Goal: Information Seeking & Learning: Learn about a topic

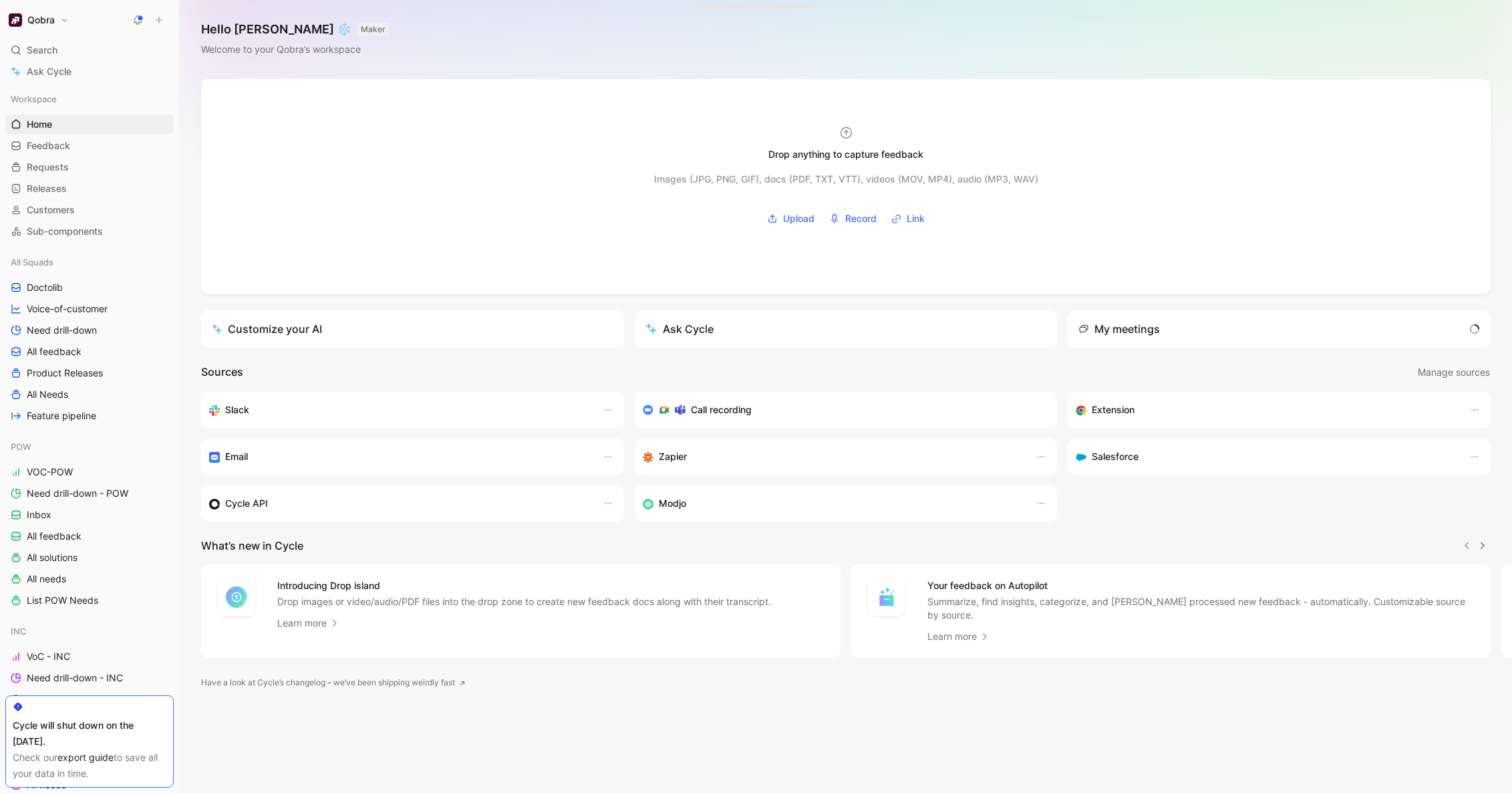
click at [708, 56] on div "Hello Axel ❄️ MAKER Welcome to your Qobra’s workspace" at bounding box center [845, 39] width 1333 height 79
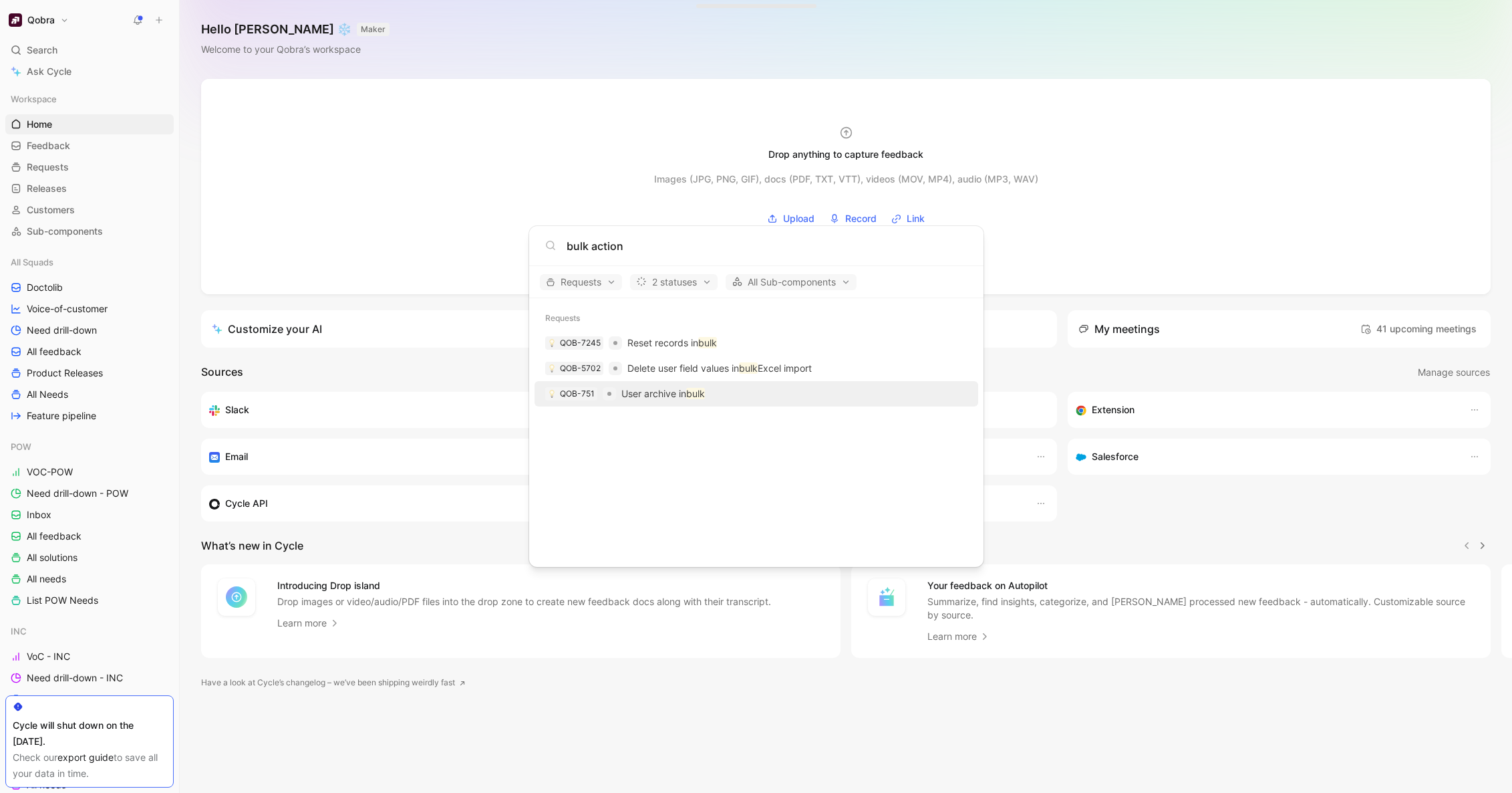
type input "bulk action"
click at [661, 390] on p "User archive in bulk" at bounding box center [663, 393] width 84 height 16
click at [678, 346] on p "Reset records in bulk" at bounding box center [672, 343] width 90 height 16
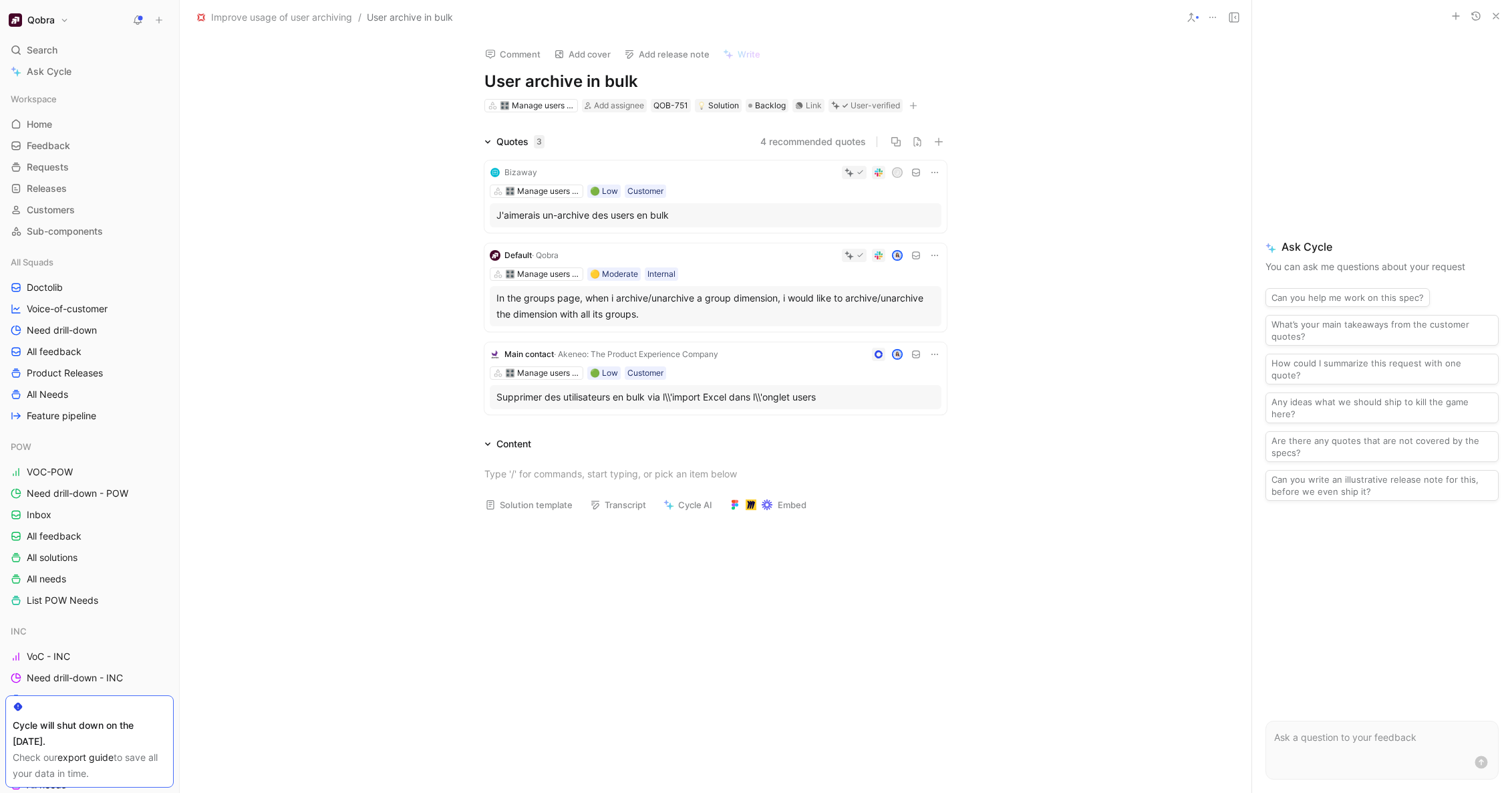
click at [354, 63] on div "Comment Add cover Add release note Write User archive in bulk 🎛️ Manage users a…" at bounding box center [715, 414] width 1072 height 758
click at [298, 17] on span "Improve usage of user archiving" at bounding box center [281, 17] width 141 height 16
click at [223, 97] on button "Open" at bounding box center [220, 94] width 48 height 19
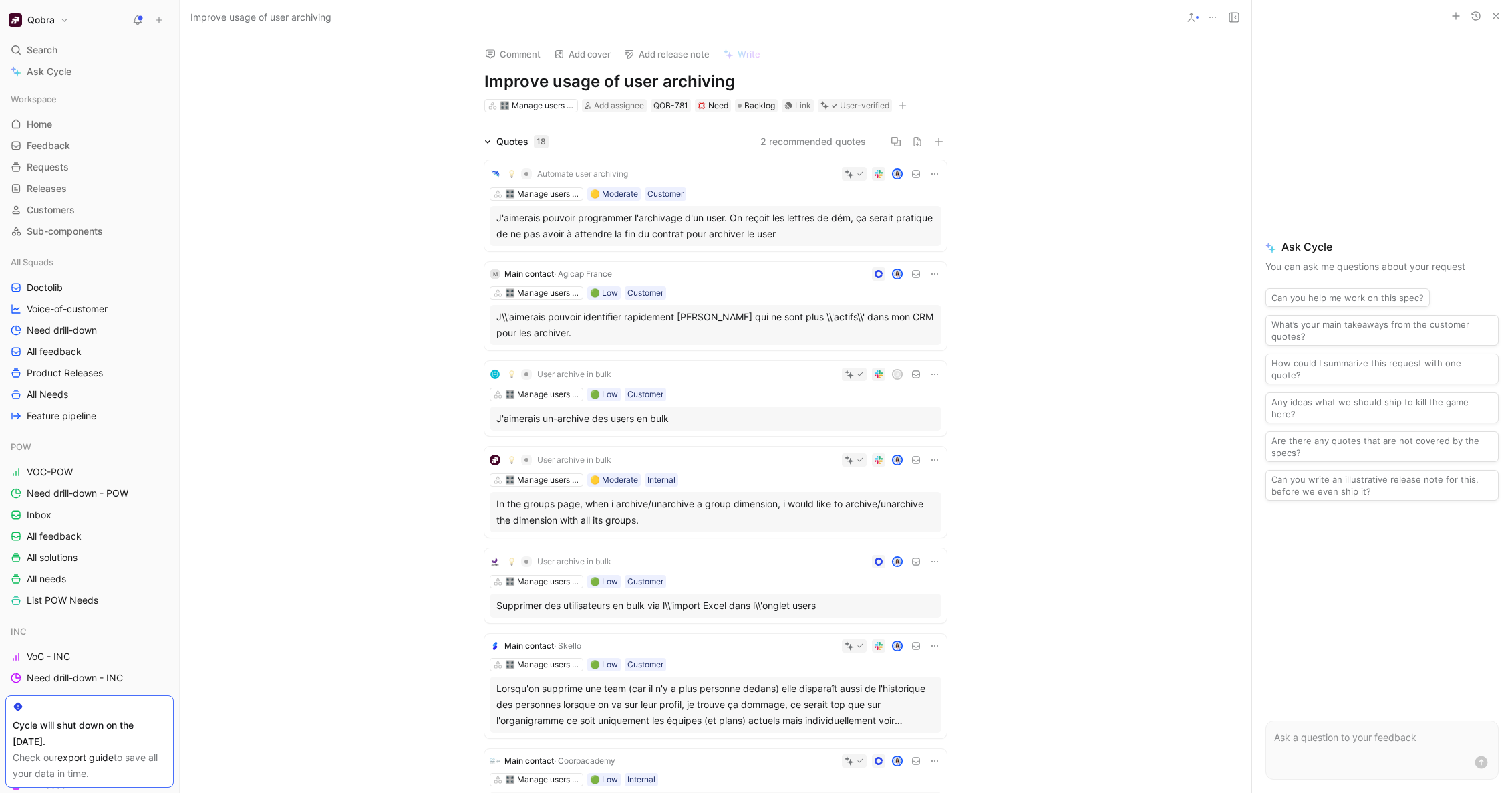
click at [1079, 85] on div "Comment Add cover Add release note Write Improve usage of user archiving 🎛️ Man…" at bounding box center [715, 414] width 1072 height 758
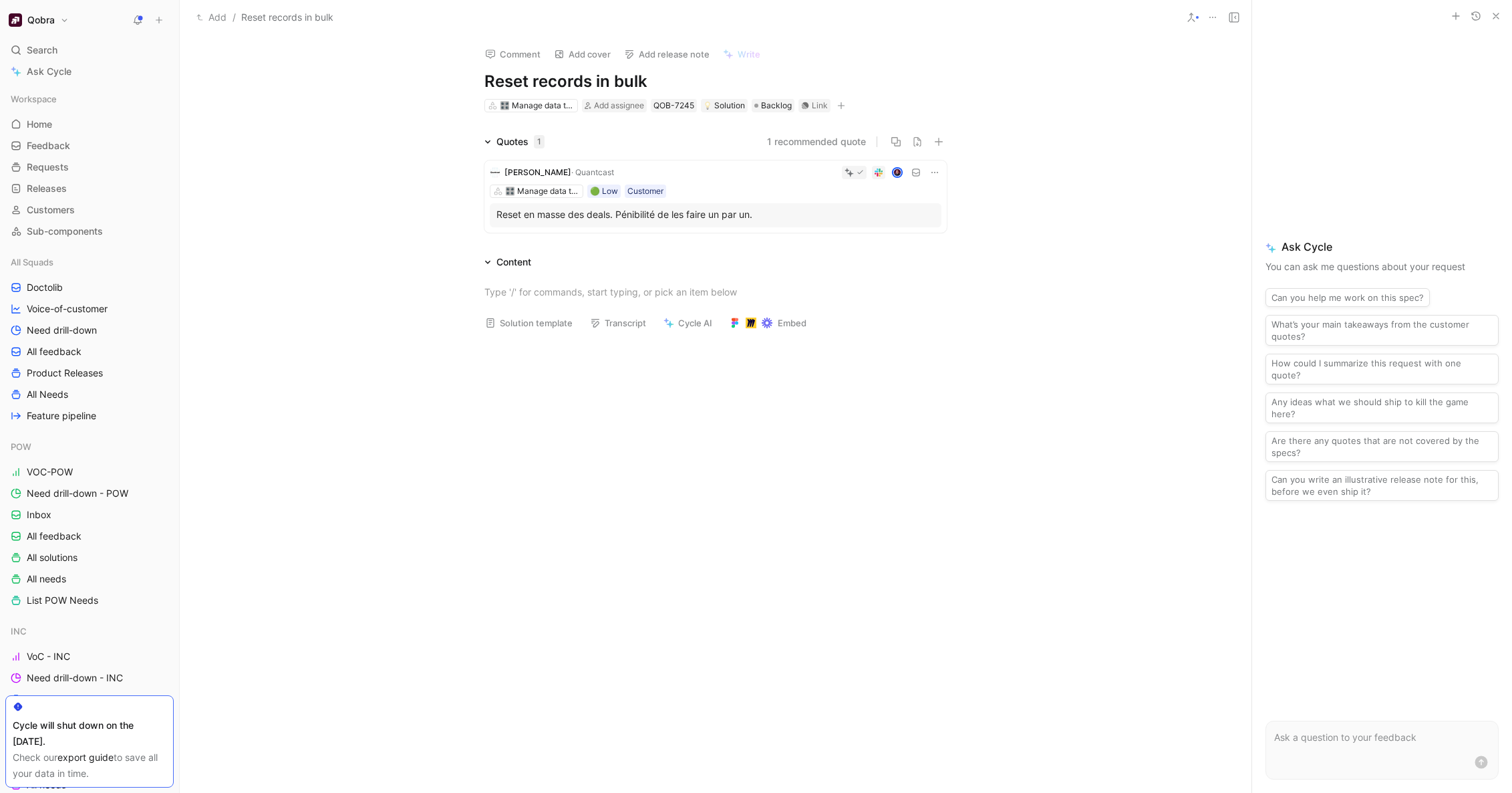
click at [1060, 105] on div "Comment Add cover Add release note Write Reset records in bulk 🎛️ Manage data t…" at bounding box center [715, 414] width 1072 height 758
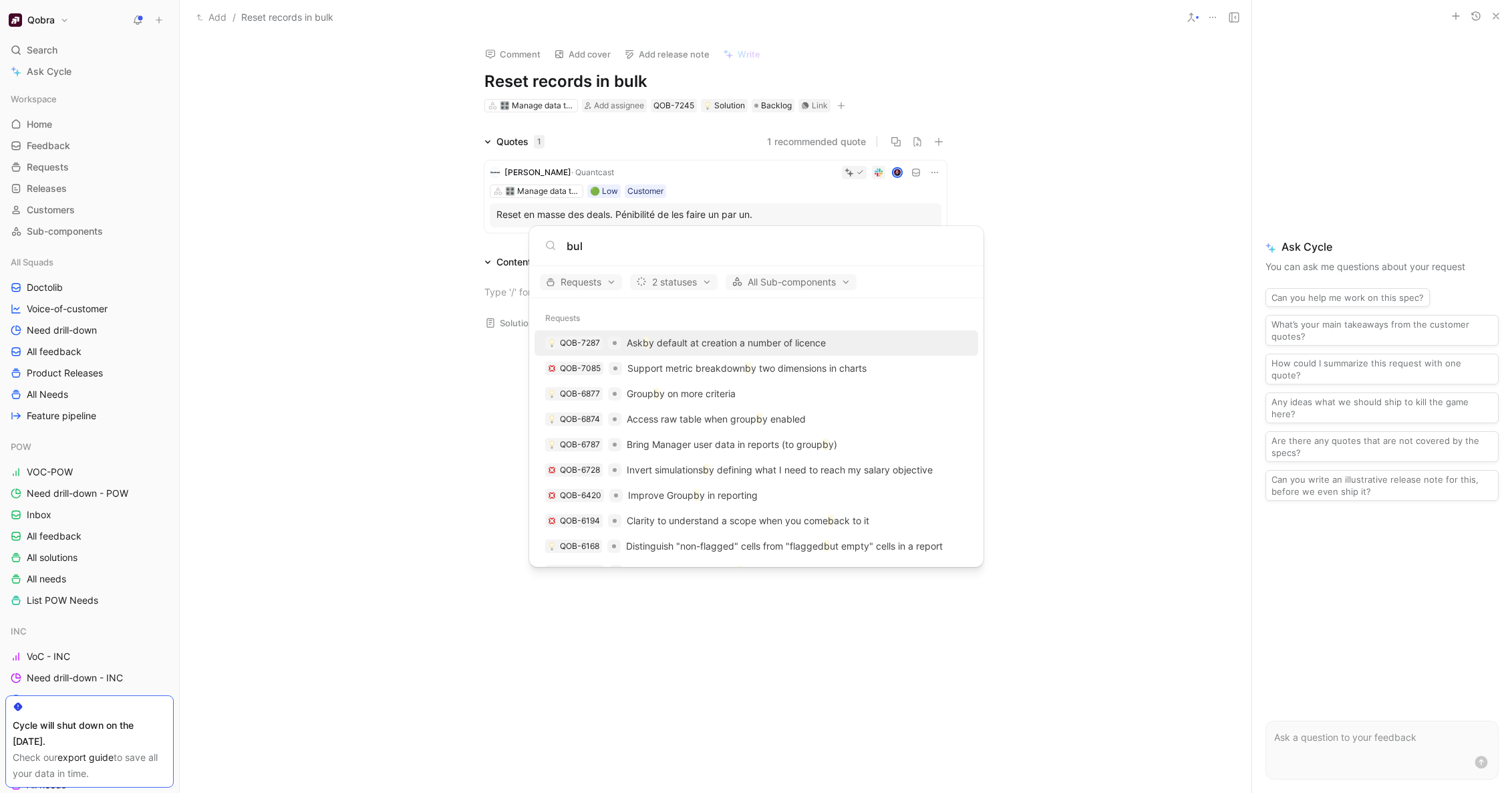
type input "bulk"
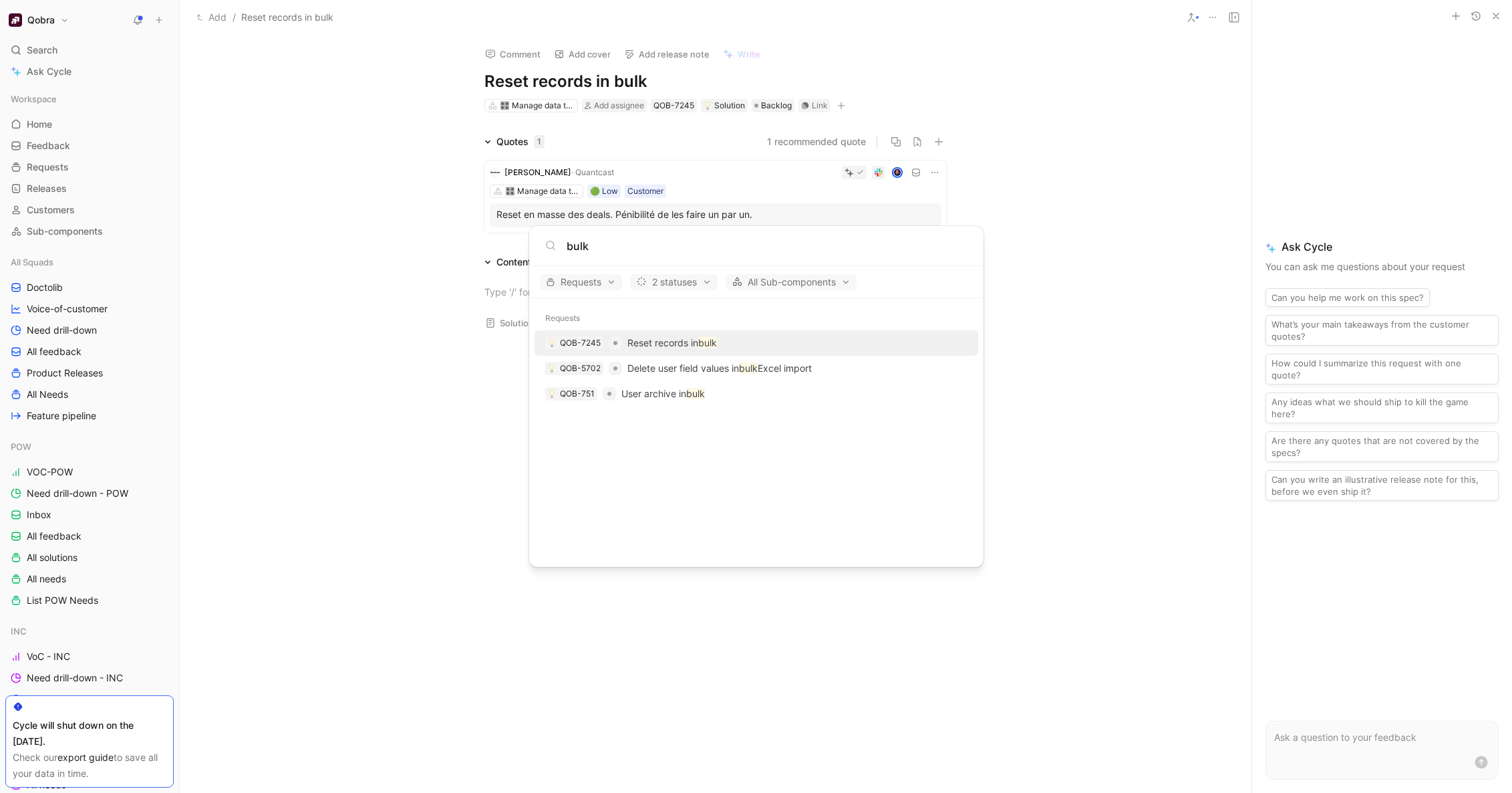
click at [581, 243] on input "bulk" at bounding box center [767, 245] width 401 height 16
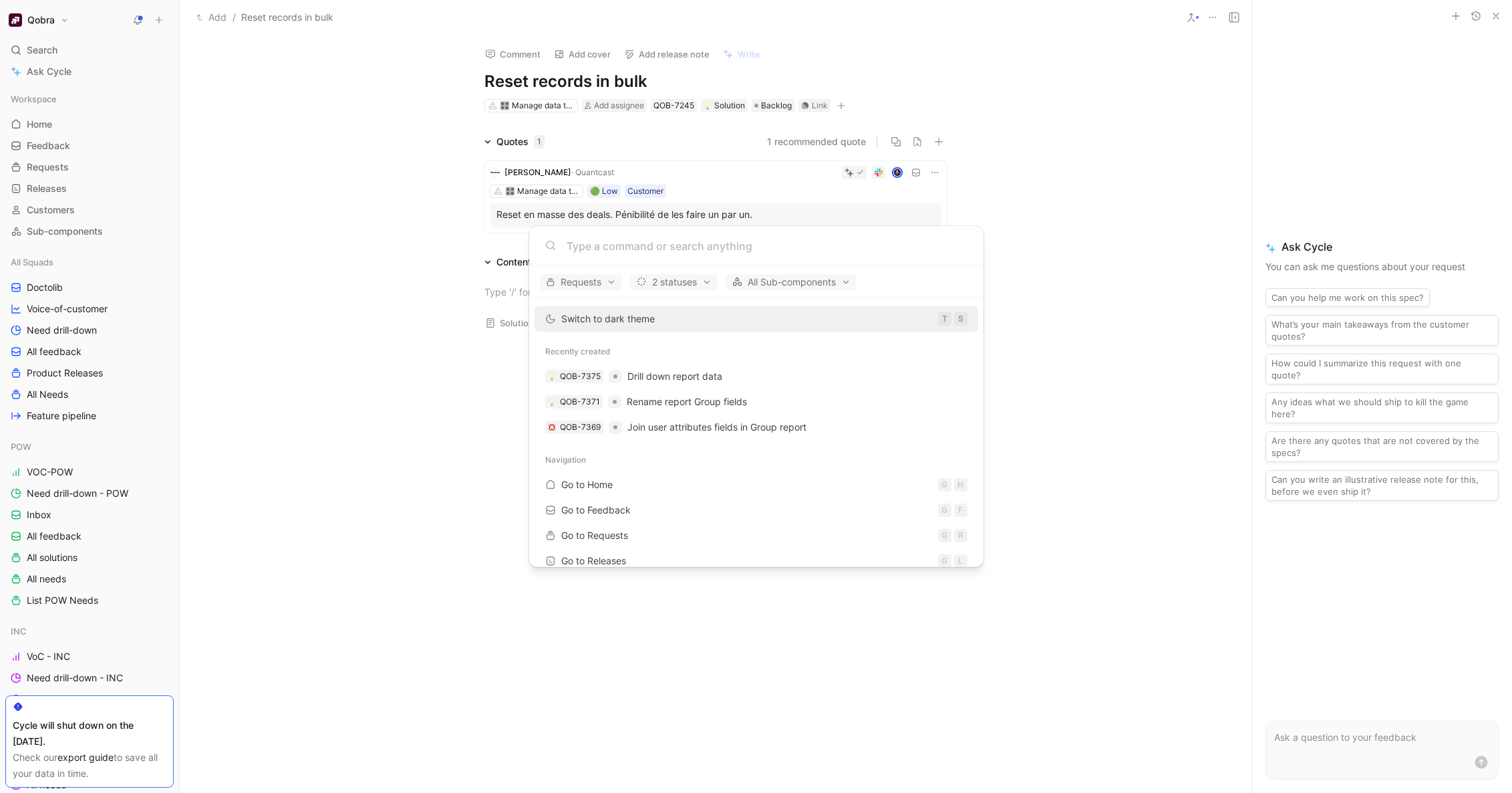
click at [1081, 332] on body "Qobra Search ⌘ K Ask Cycle Workspace Home G then H Feedback G then F Requests G…" at bounding box center [756, 396] width 1512 height 793
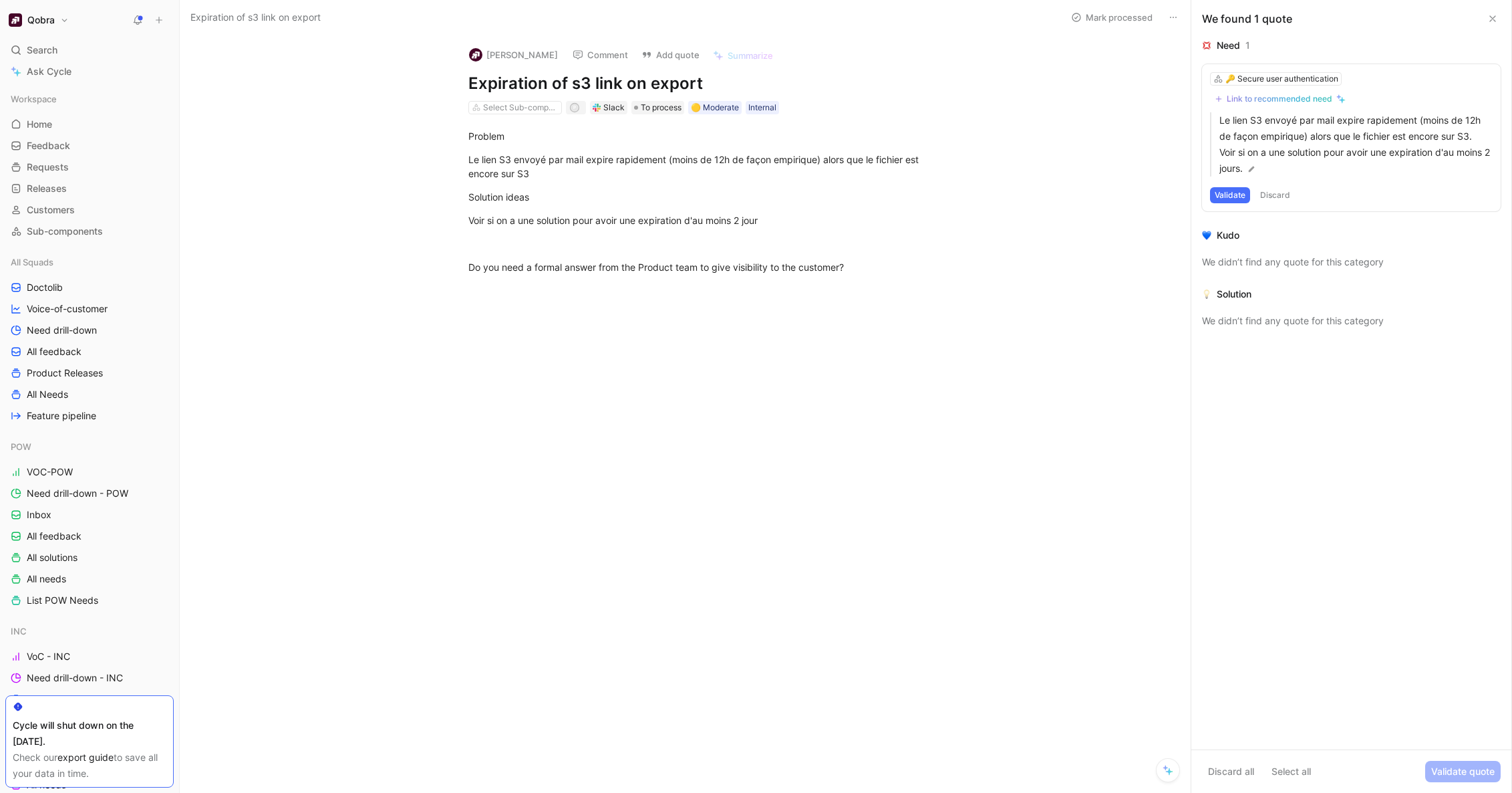
click at [1171, 17] on icon at bounding box center [1173, 17] width 11 height 11
click at [1186, 66] on div "Delete" at bounding box center [1218, 66] width 109 height 20
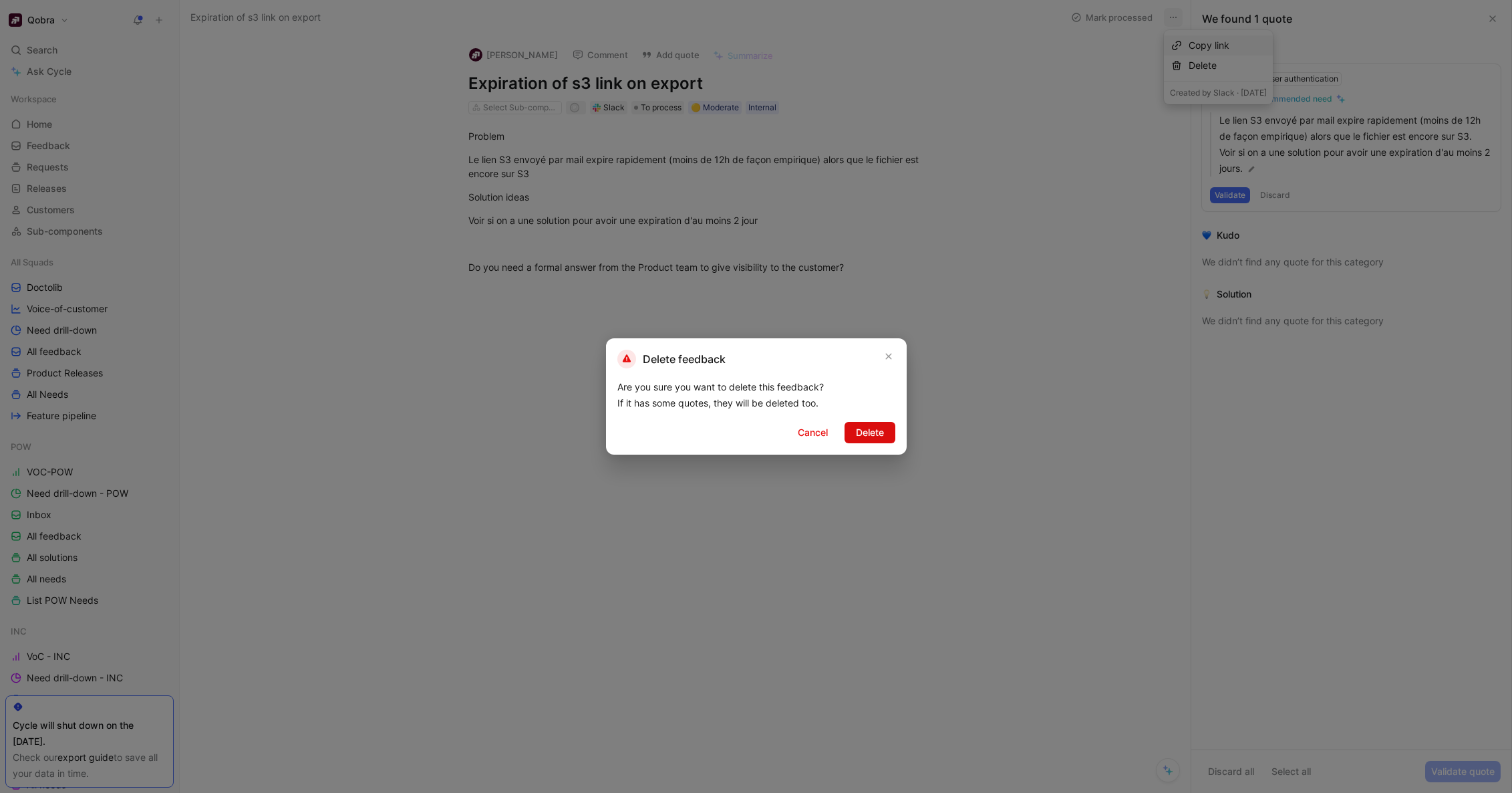
click at [874, 433] on span "Delete" at bounding box center [869, 432] width 28 height 16
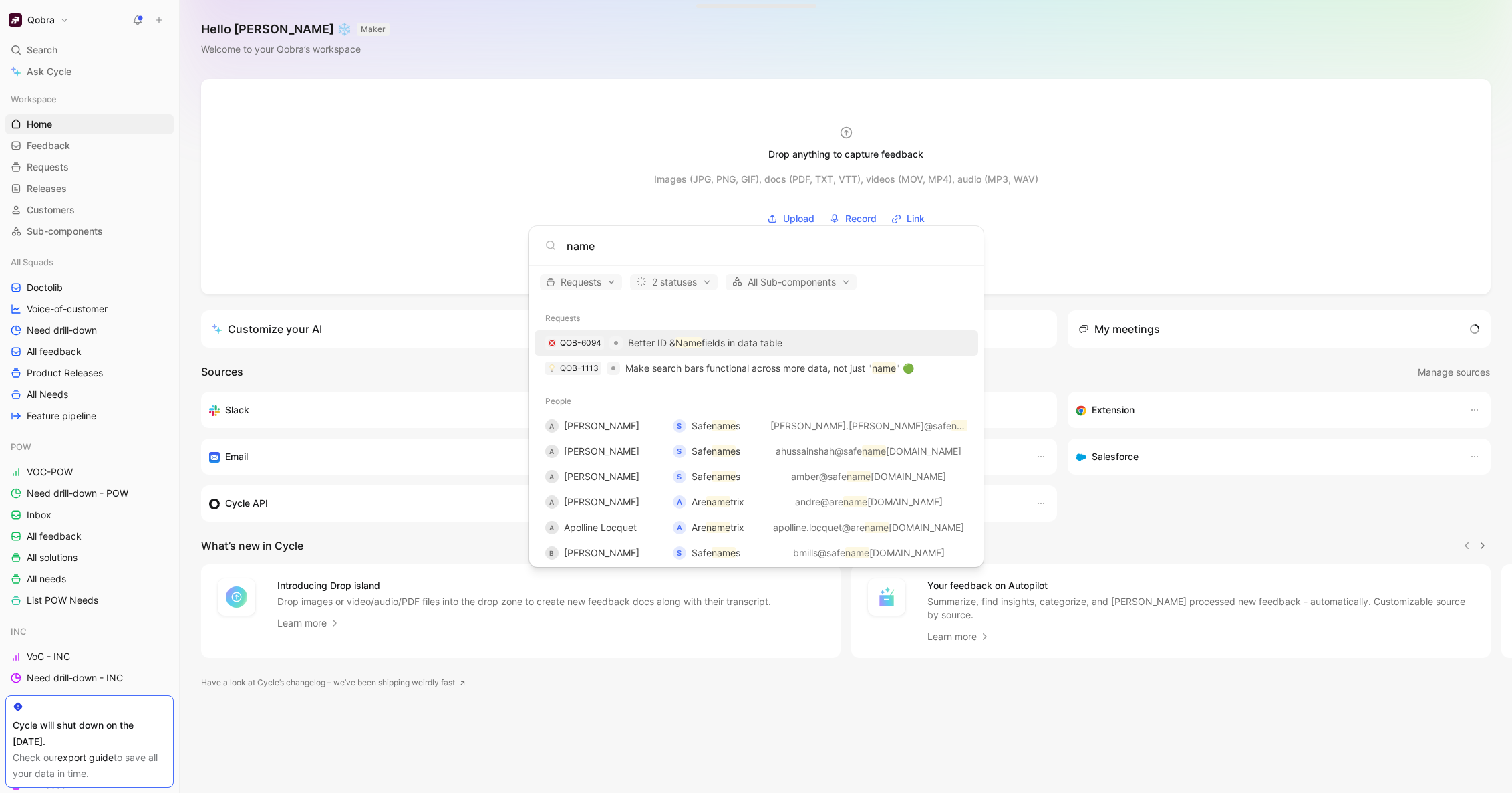
type input "name"
click at [782, 341] on p "Better ID & Name fields in data table" at bounding box center [705, 343] width 155 height 16
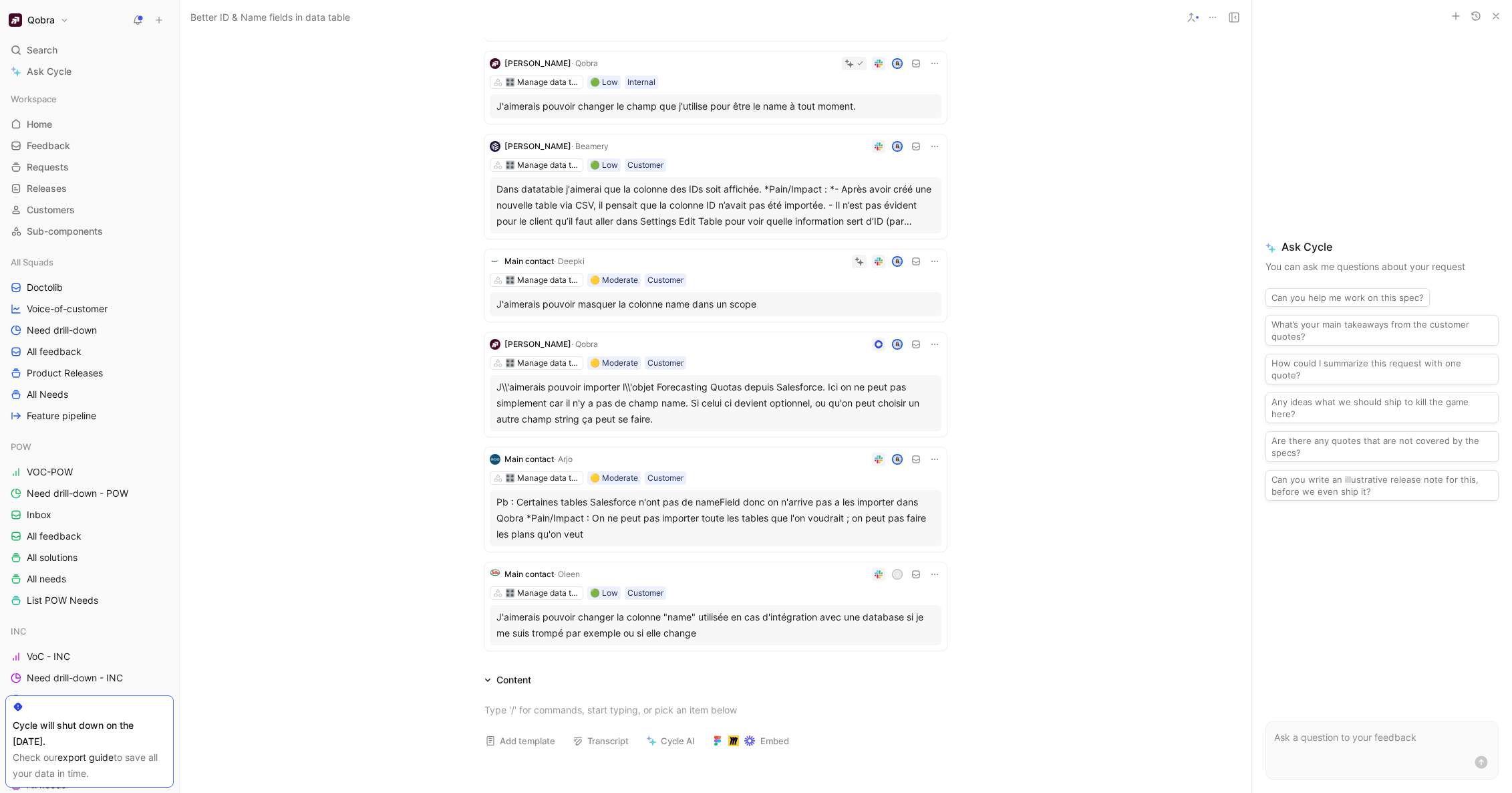
scroll to position [343, 0]
click at [781, 464] on div "Main contact · Arjo 🎛️ Manage data tables 🟡 Moderate Customer Pb : Certaines ta…" at bounding box center [715, 496] width 462 height 104
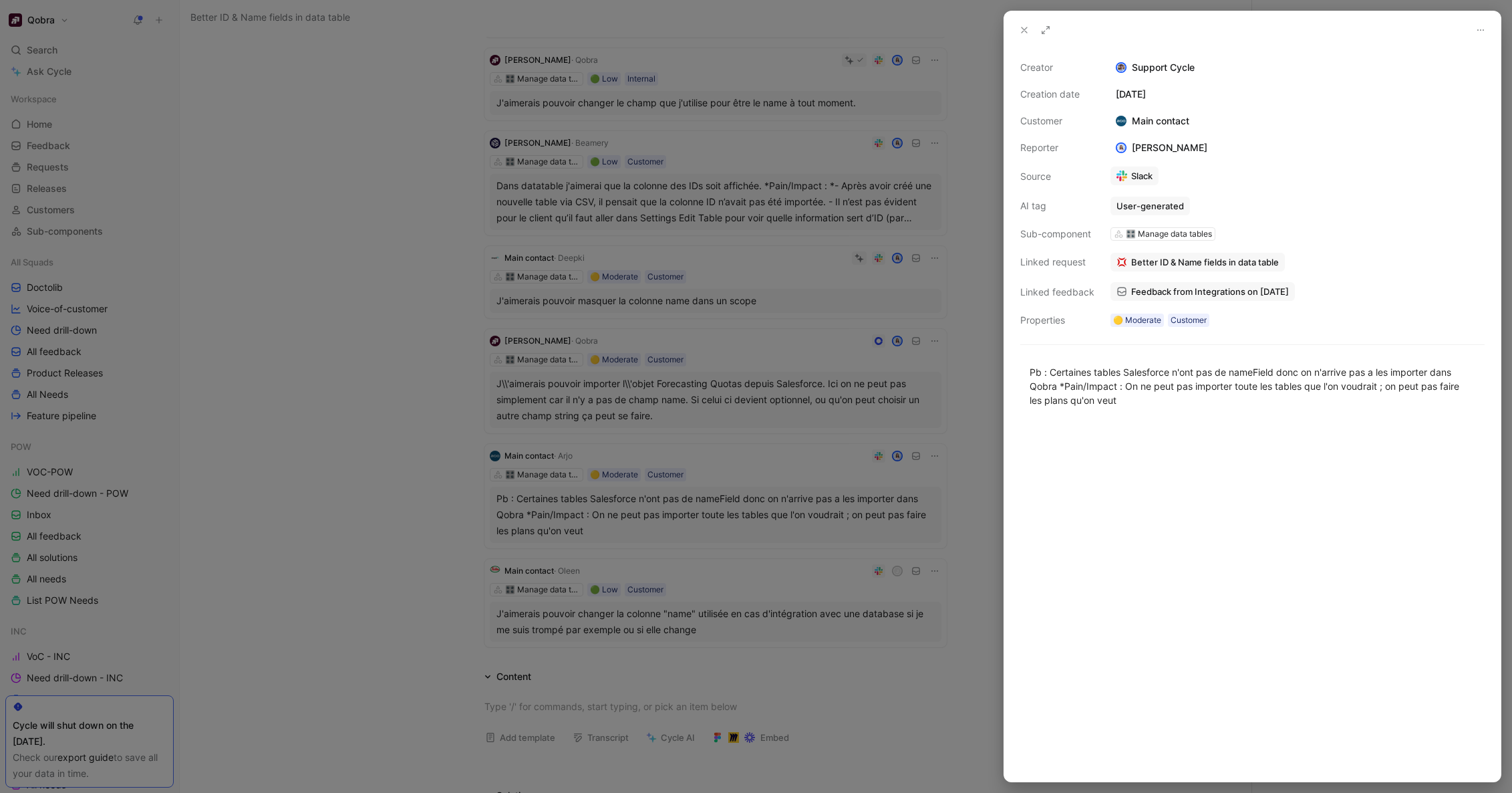
click at [766, 494] on div at bounding box center [756, 396] width 1512 height 793
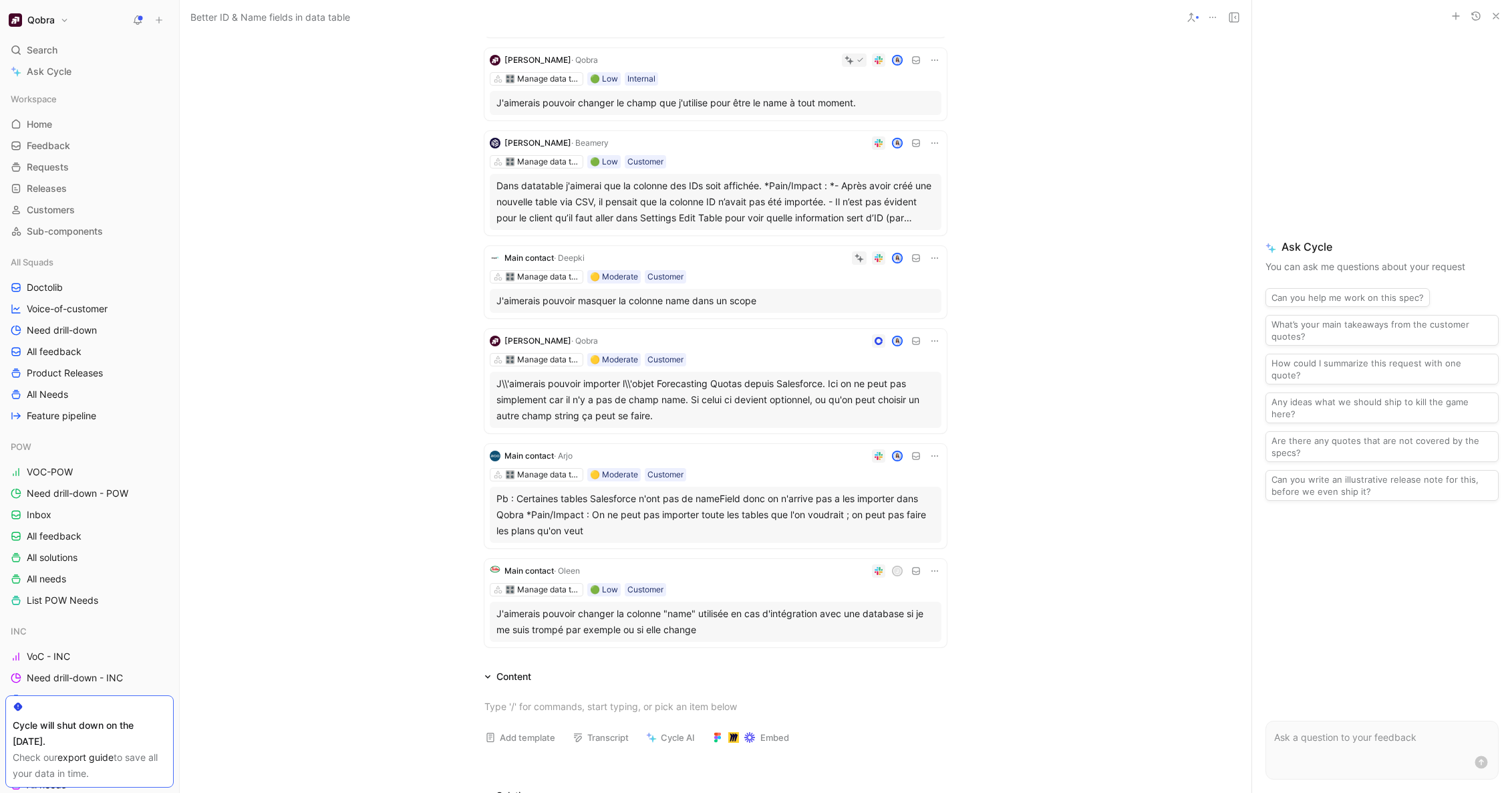
click at [761, 572] on div "j" at bounding box center [763, 571] width 356 height 14
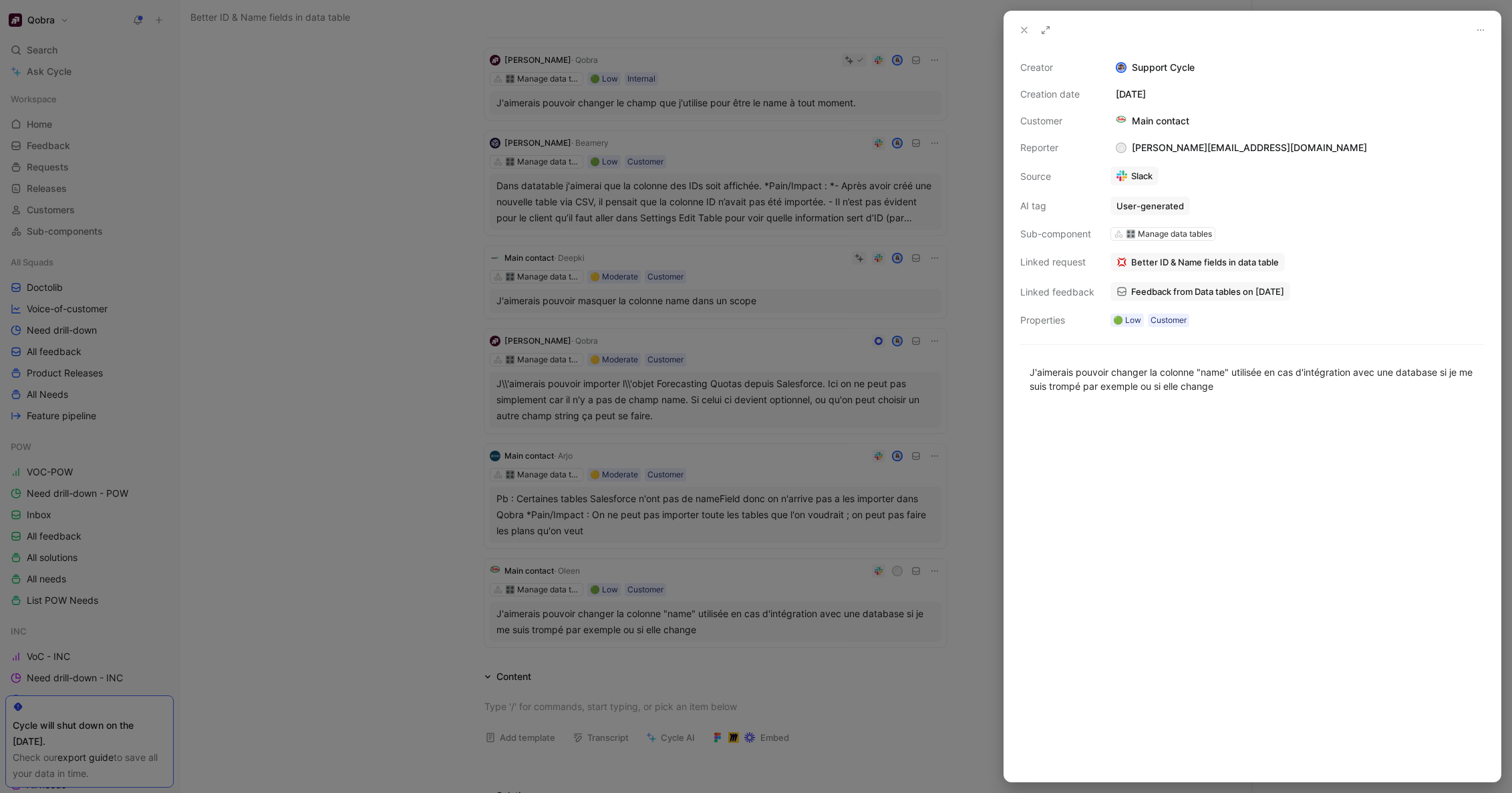
click at [770, 487] on div at bounding box center [756, 396] width 1512 height 793
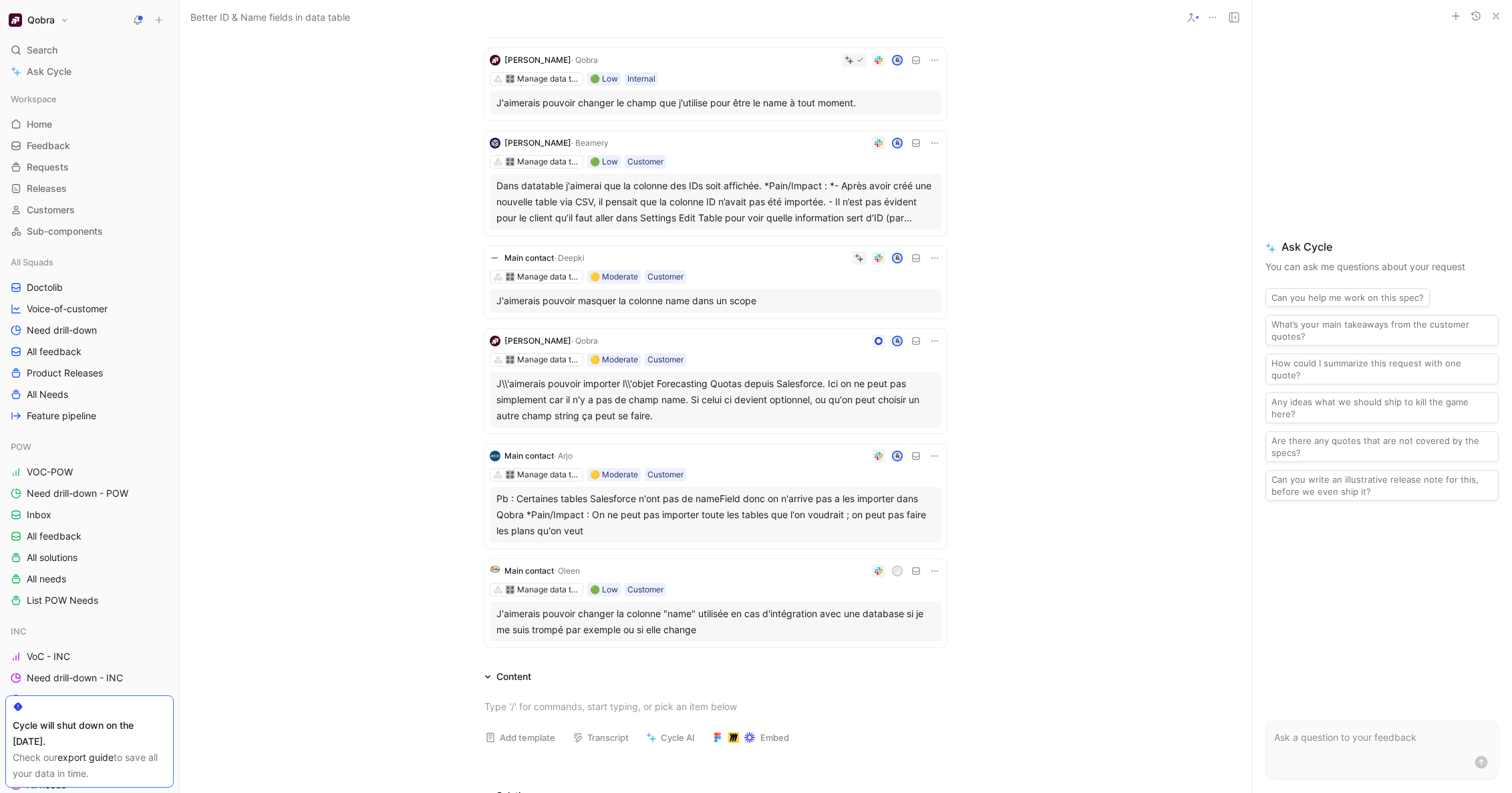
click at [753, 353] on div "🎛️ Manage data tables 🟡 Moderate Customer" at bounding box center [715, 360] width 452 height 14
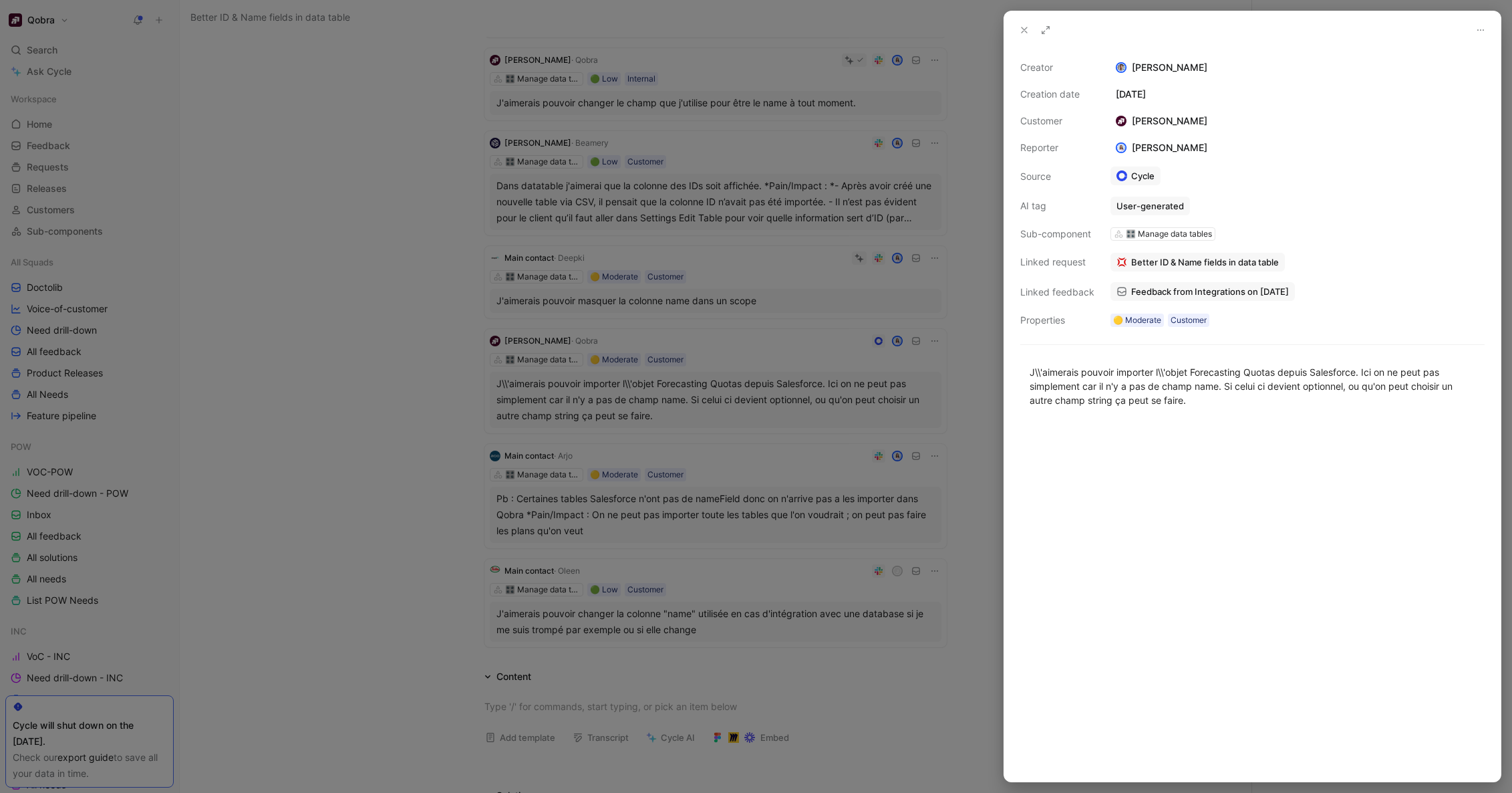
click at [753, 421] on div at bounding box center [756, 396] width 1512 height 793
